Goal: Entertainment & Leisure: Consume media (video, audio)

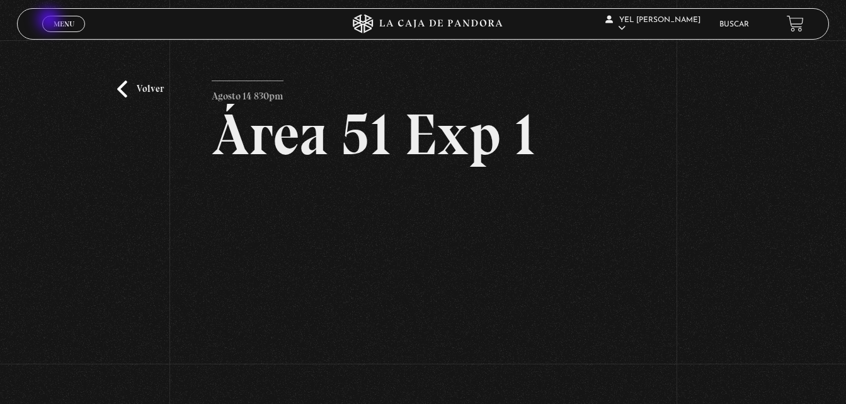
scroll to position [92, 0]
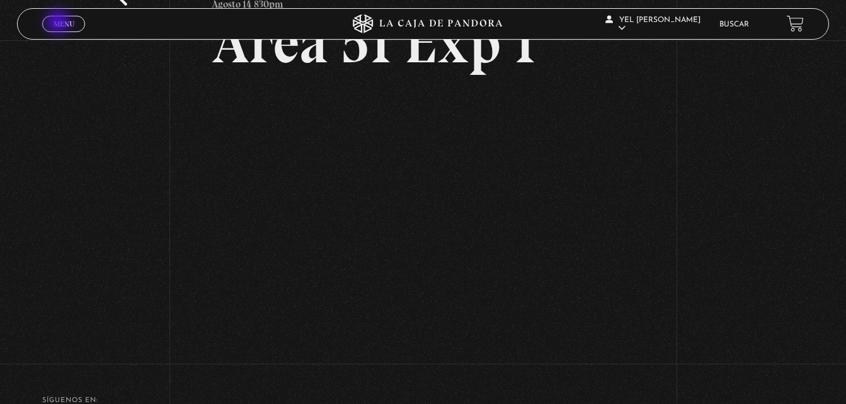
click at [59, 23] on span "Menu" at bounding box center [64, 24] width 21 height 8
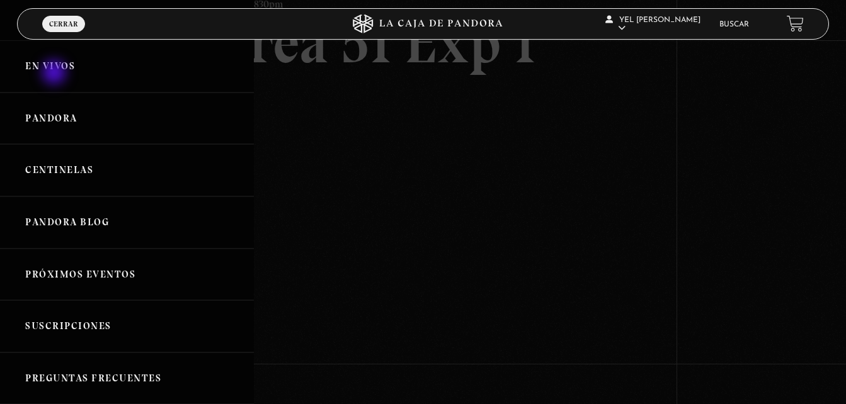
click at [55, 74] on link "En vivos" at bounding box center [127, 66] width 254 height 52
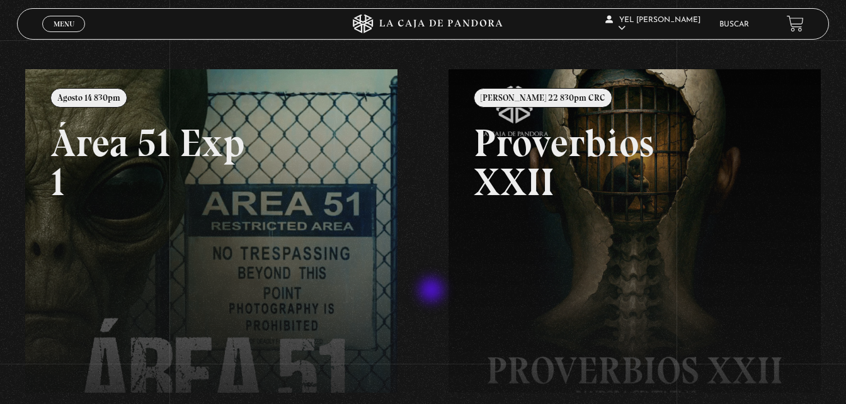
scroll to position [125, 0]
